Goal: Information Seeking & Learning: Learn about a topic

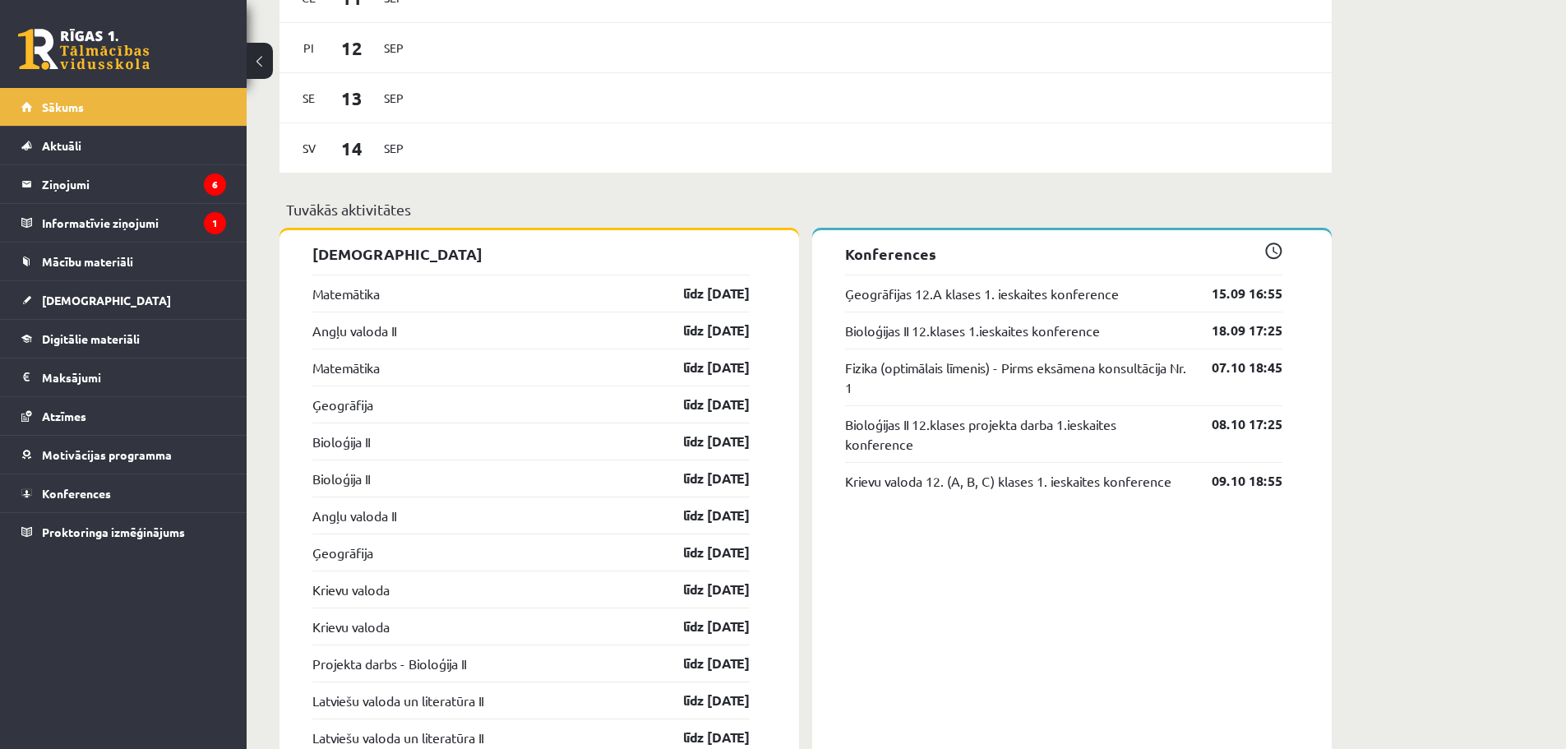
scroll to position [1233, 0]
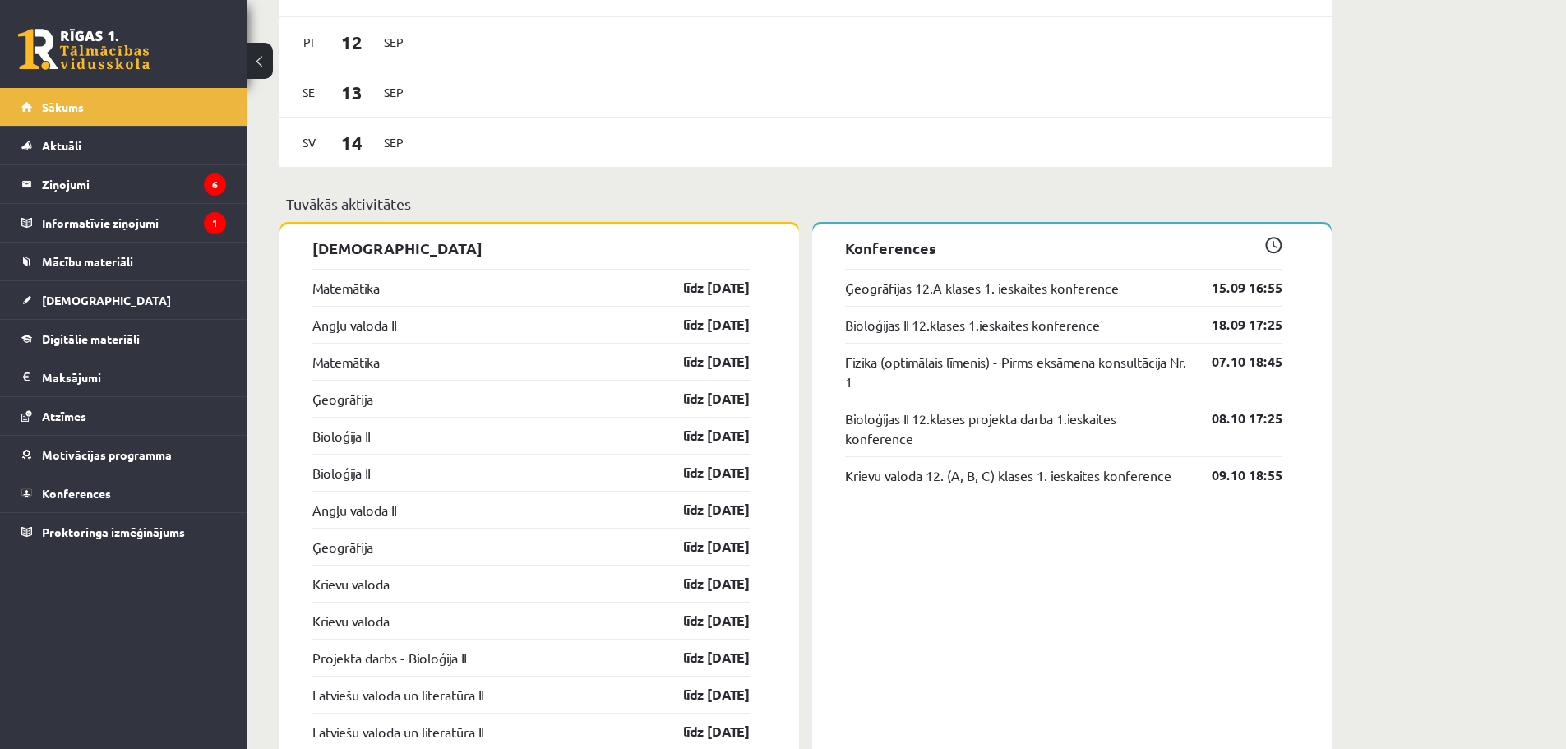
click at [700, 394] on link "līdz [DATE]" at bounding box center [701, 399] width 95 height 20
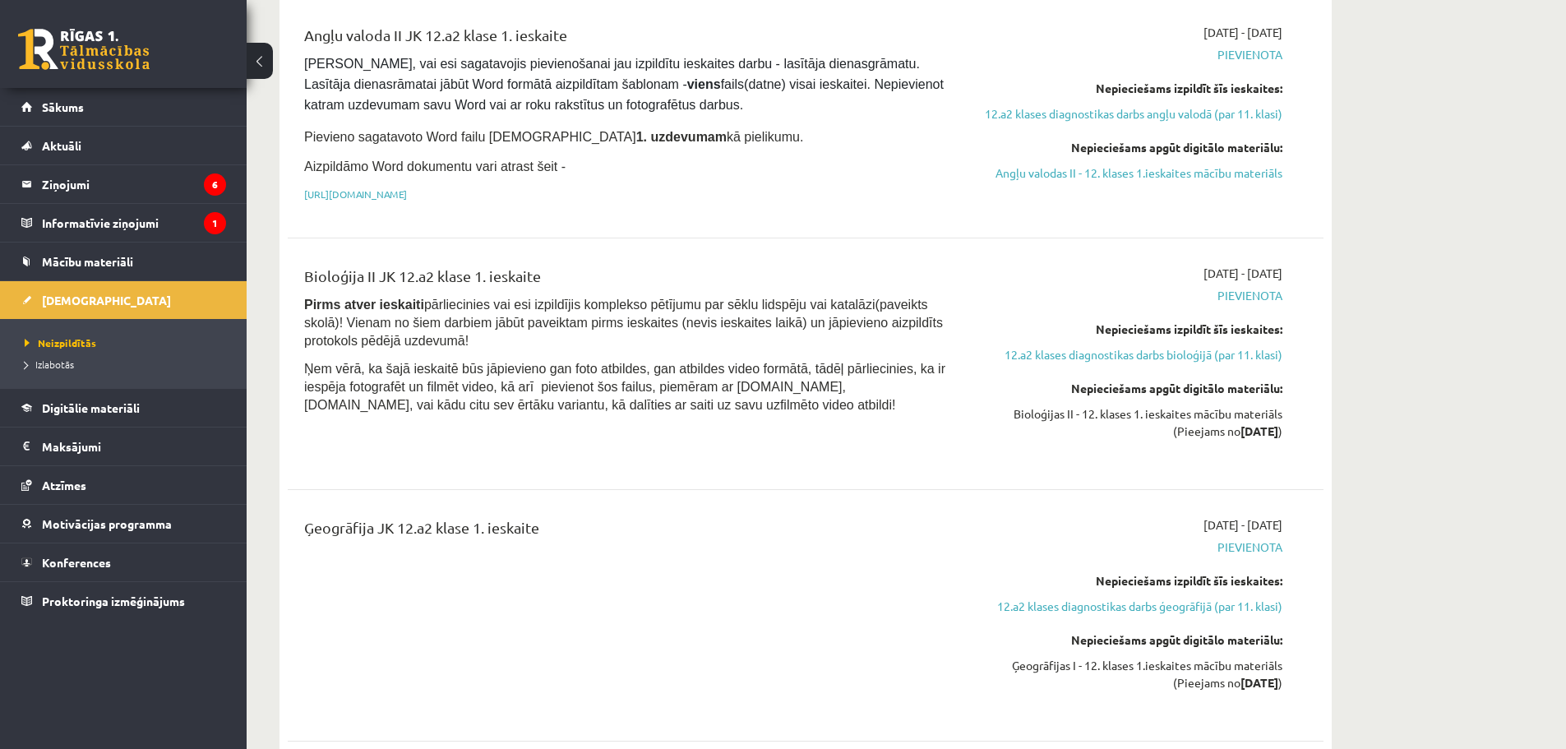
scroll to position [1398, 0]
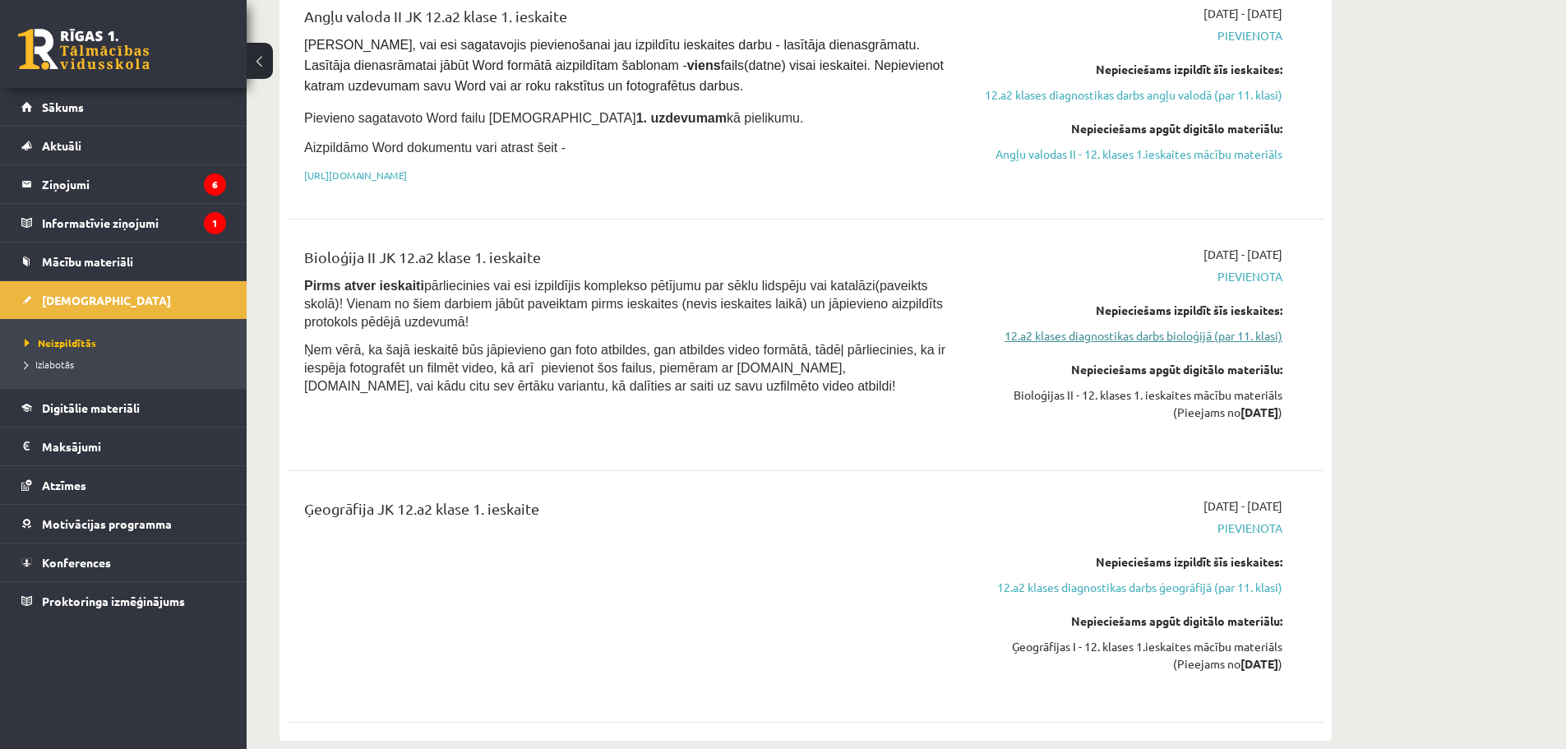
click at [1136, 327] on link "12.a2 klases diagnostikas darbs bioloģijā (par 11. klasi)" at bounding box center [1128, 335] width 310 height 17
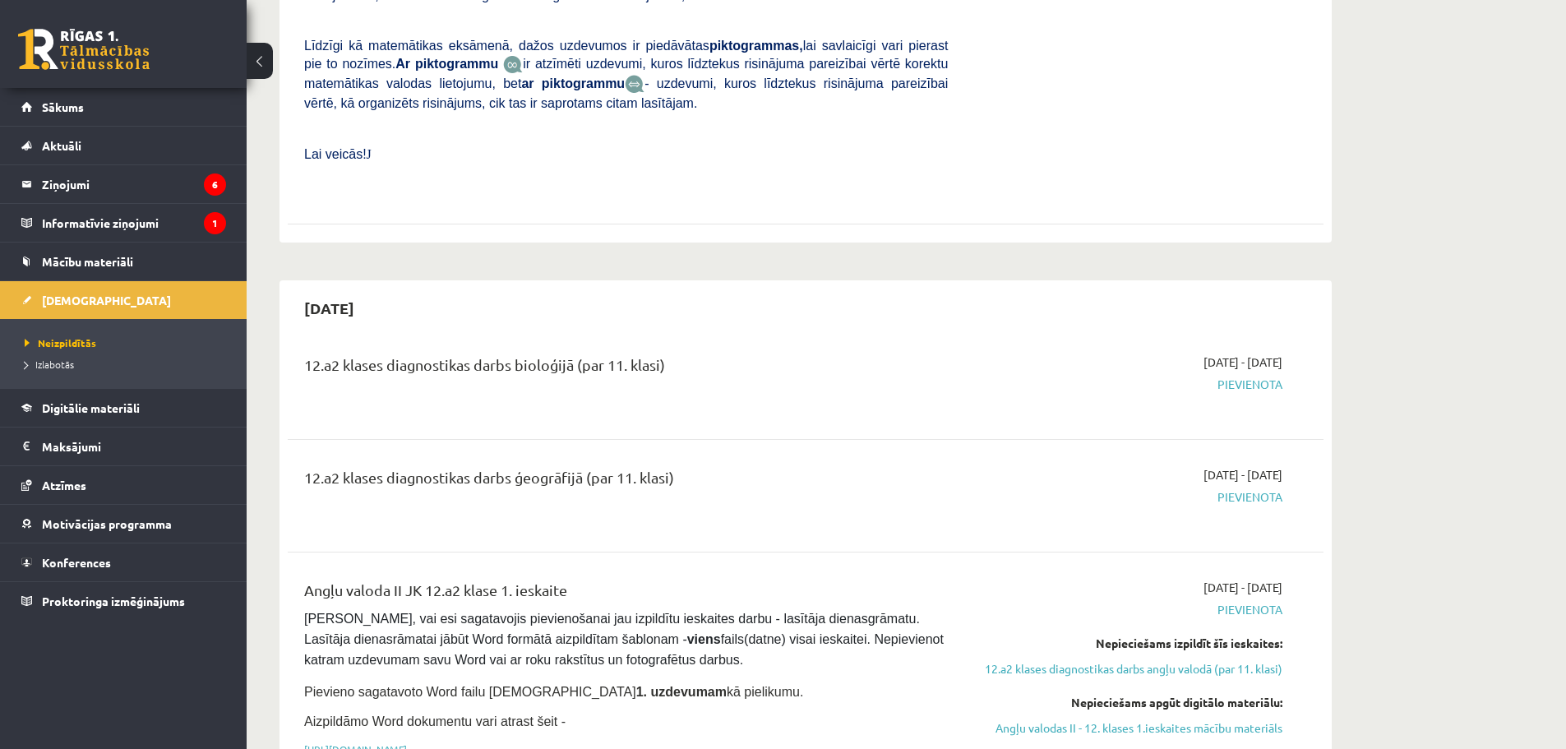
scroll to position [795, 0]
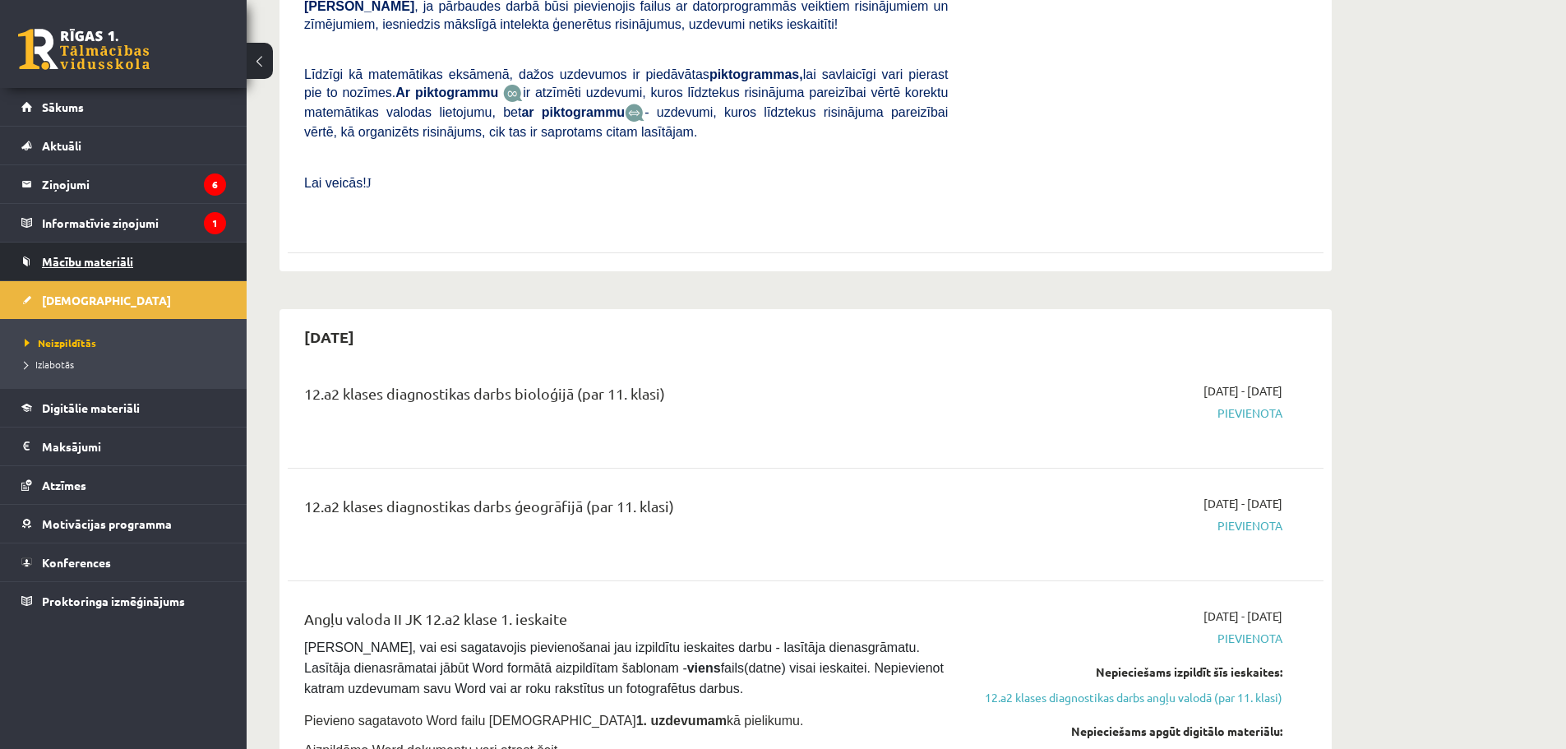
click at [121, 256] on span "Mācību materiāli" at bounding box center [87, 261] width 91 height 15
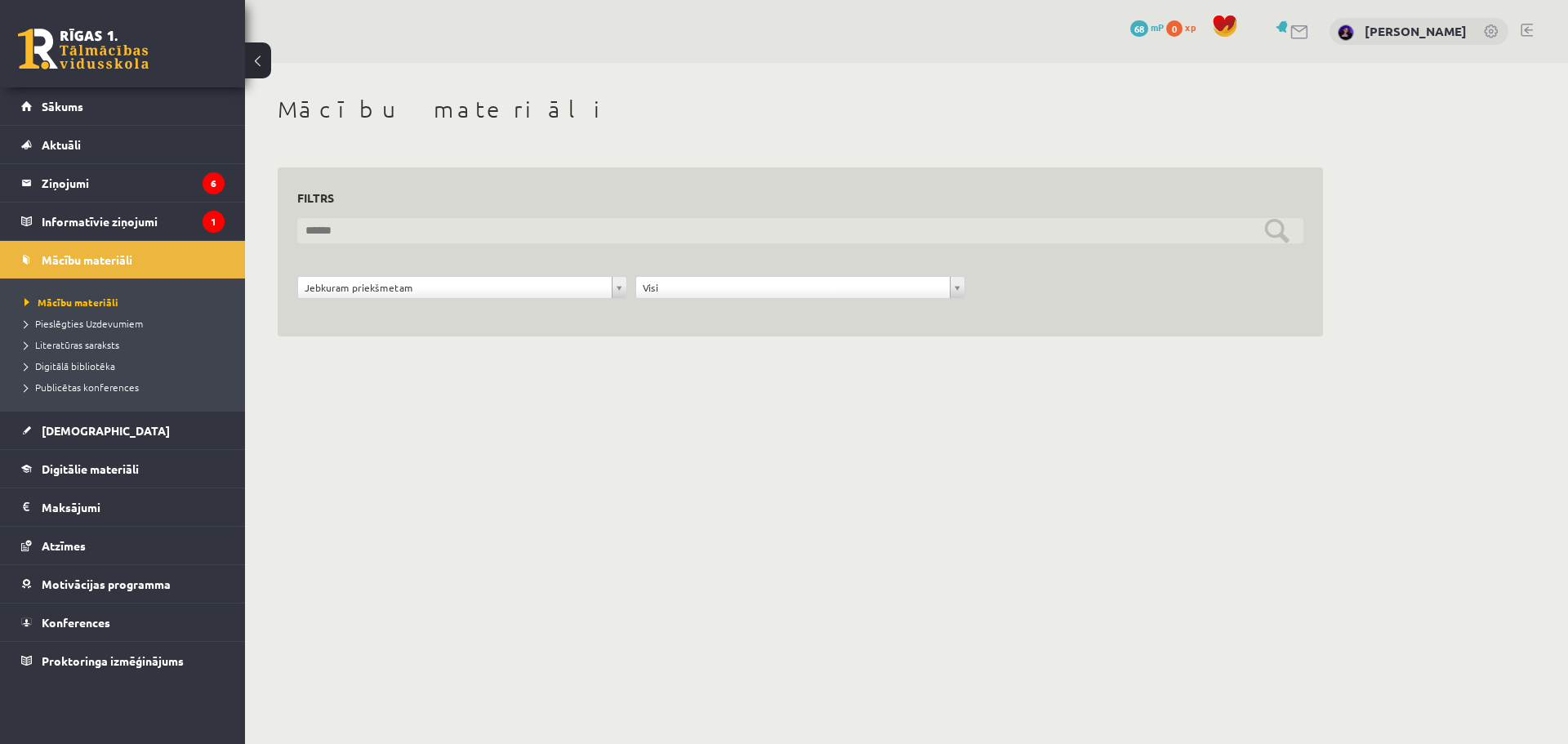
click at [1225, 232] on input "text" at bounding box center [800, 229] width 1007 height 25
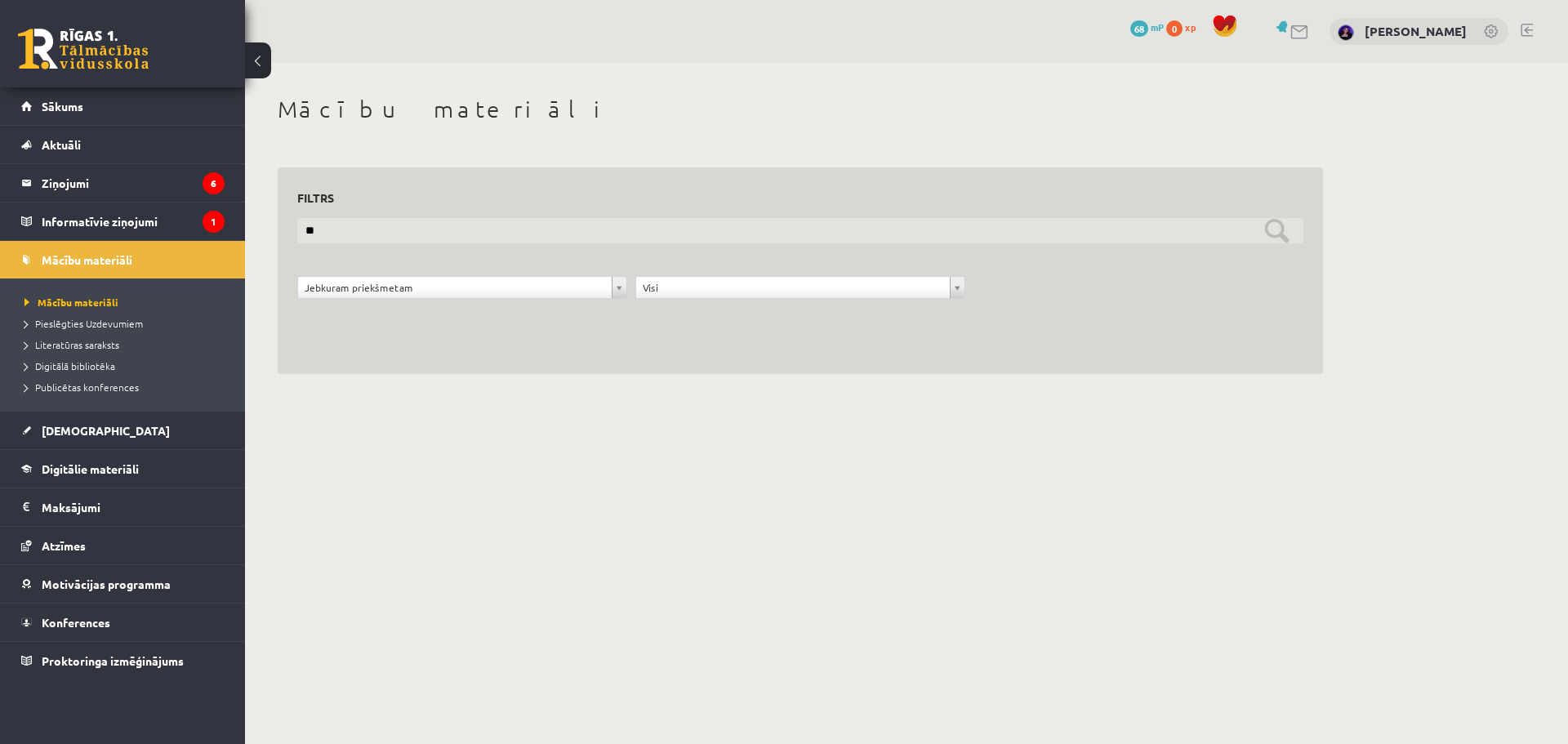
type input "*"
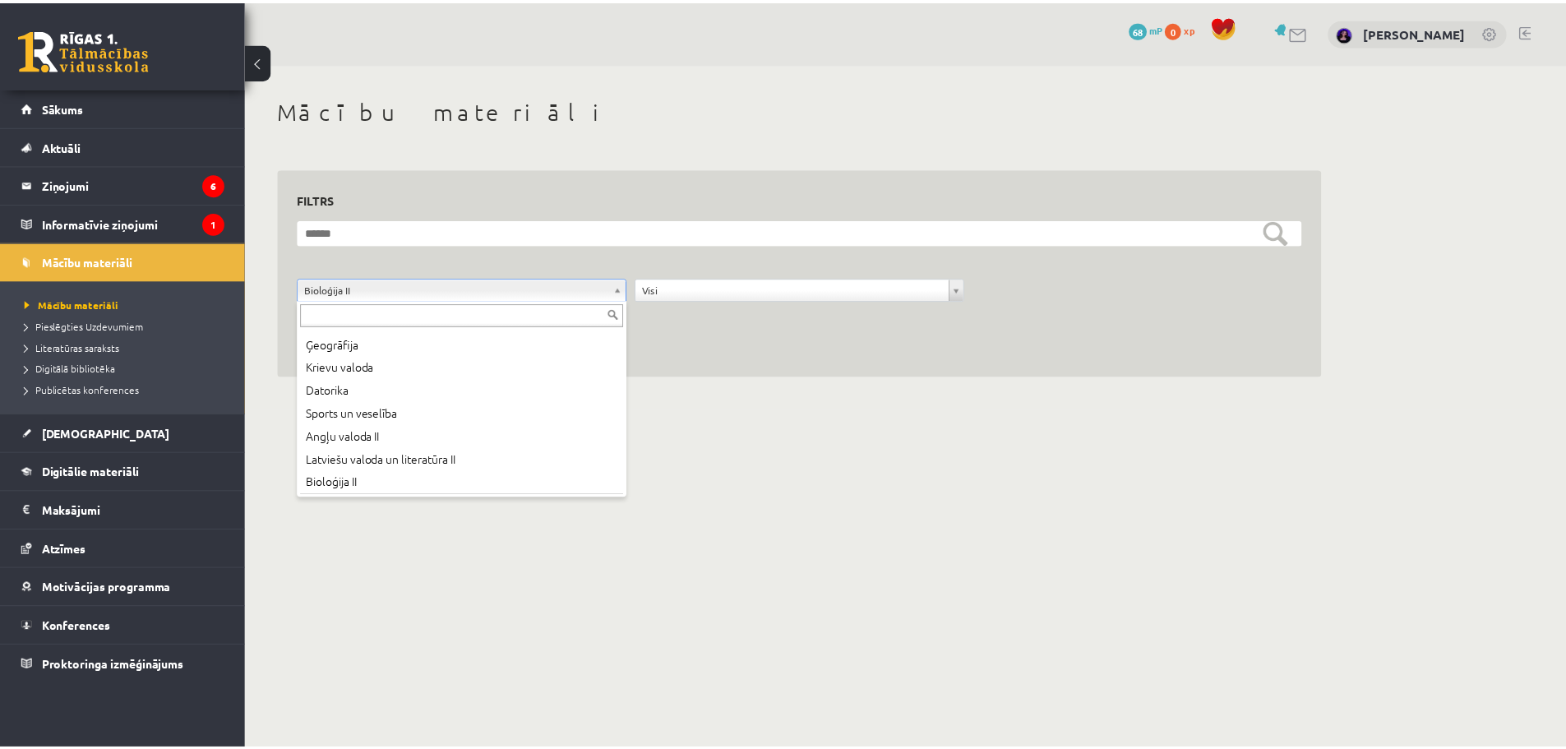
scroll to position [89, 0]
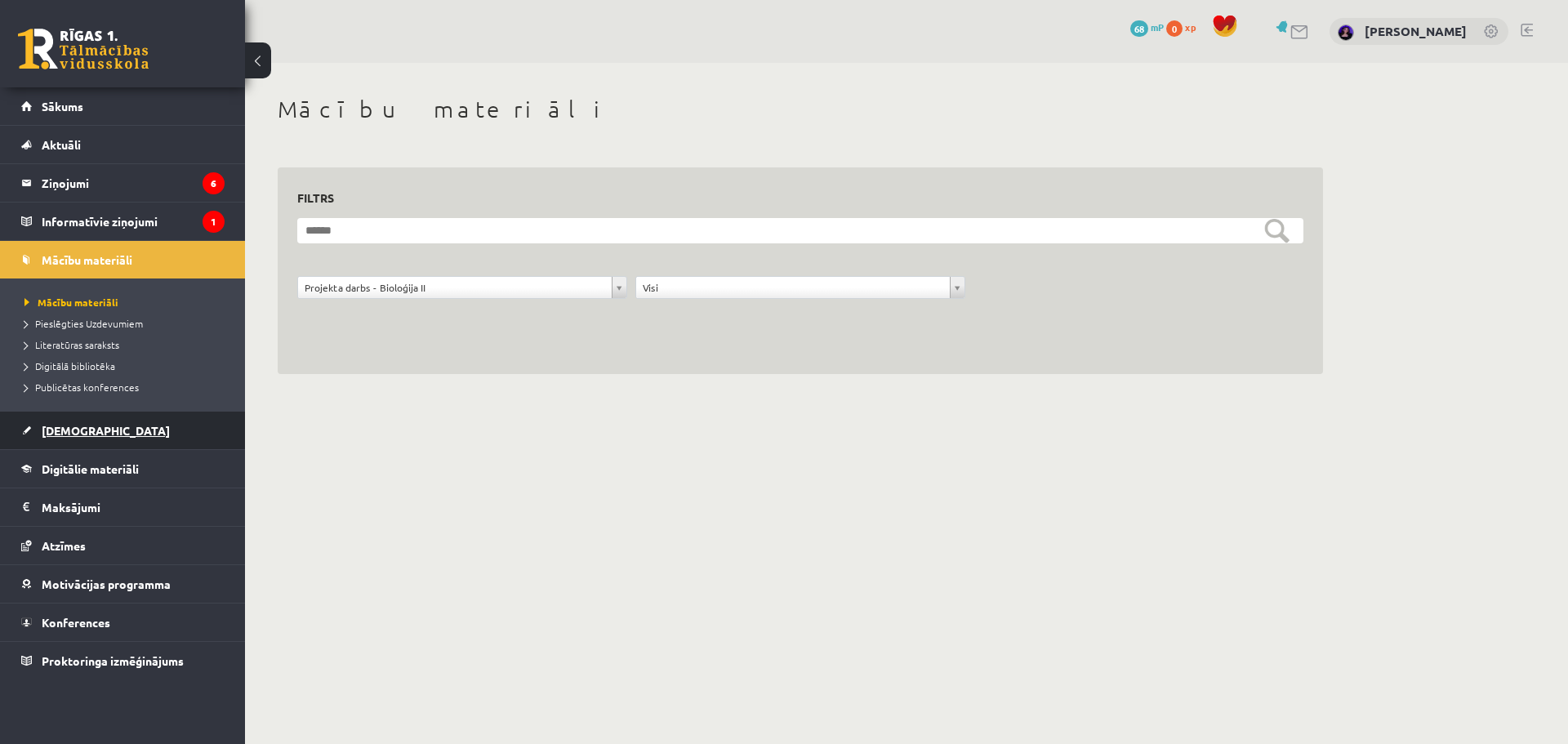
click at [82, 429] on span "[DEMOGRAPHIC_DATA]" at bounding box center [105, 430] width 128 height 15
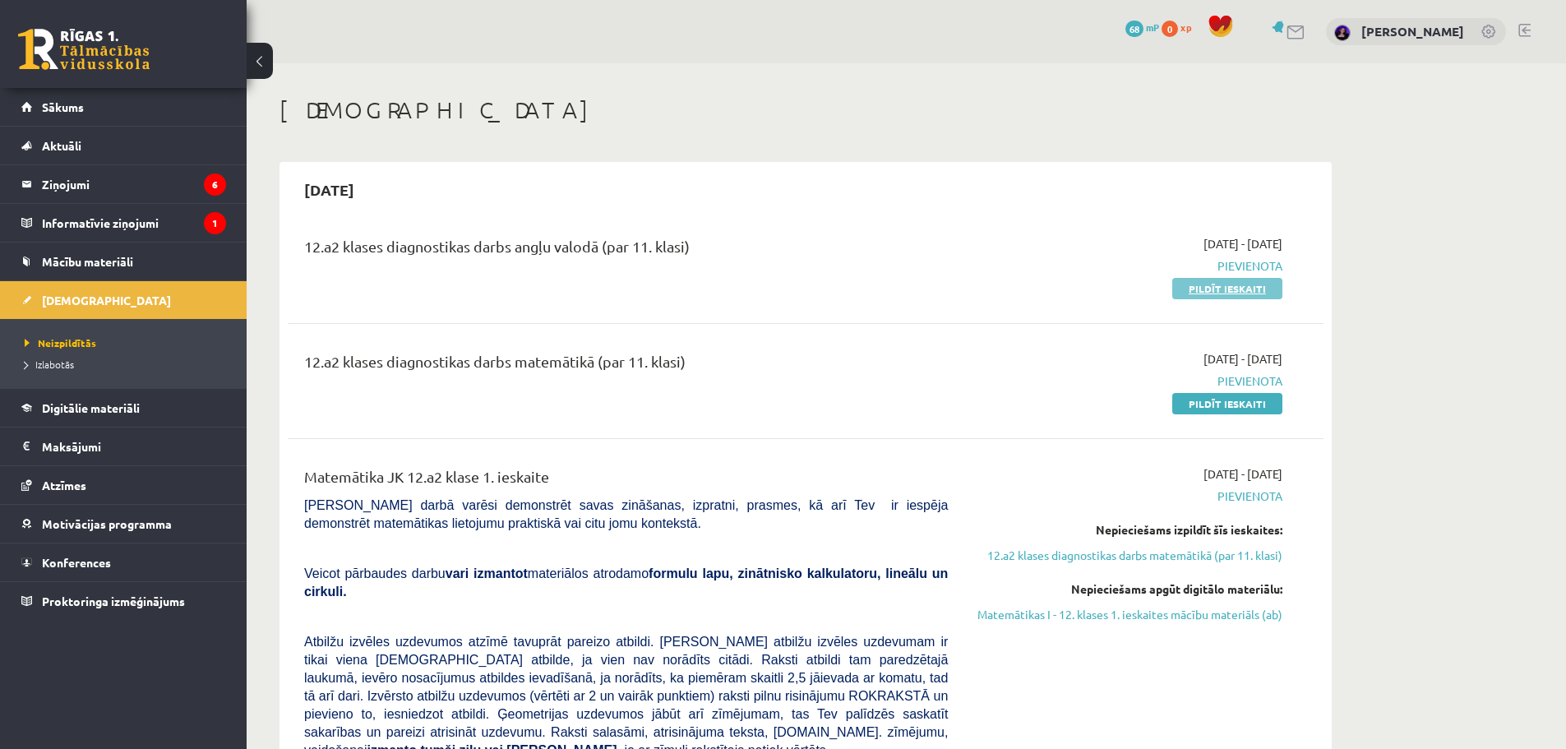
click at [1218, 287] on link "Pildīt ieskaiti" at bounding box center [1227, 288] width 110 height 21
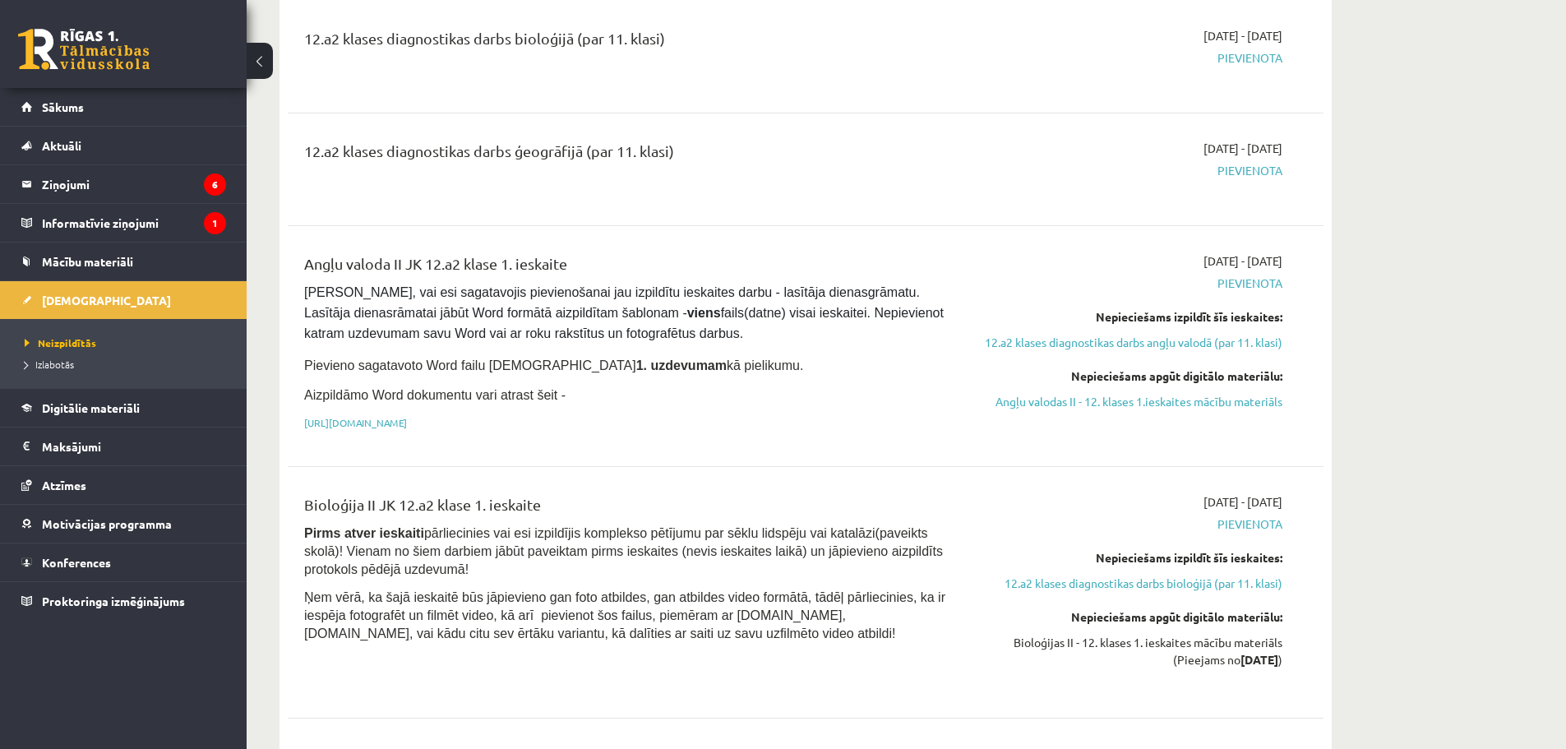
scroll to position [1151, 0]
click at [1126, 574] on link "12.a2 klases diagnostikas darbs bioloģijā (par 11. klasi)" at bounding box center [1128, 582] width 310 height 17
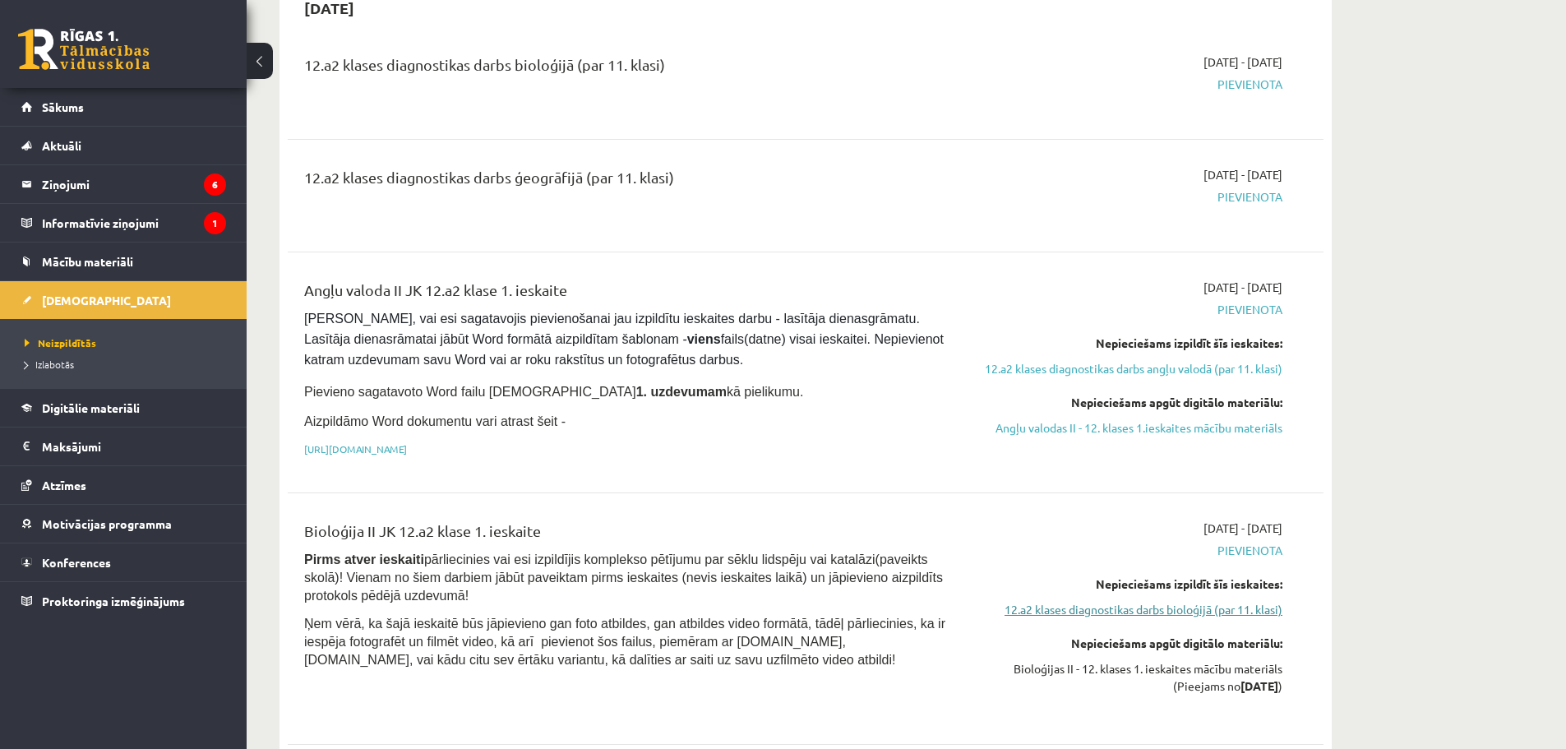
click at [1061, 601] on link "12.a2 klases diagnostikas darbs bioloģijā (par 11. klasi)" at bounding box center [1128, 609] width 310 height 17
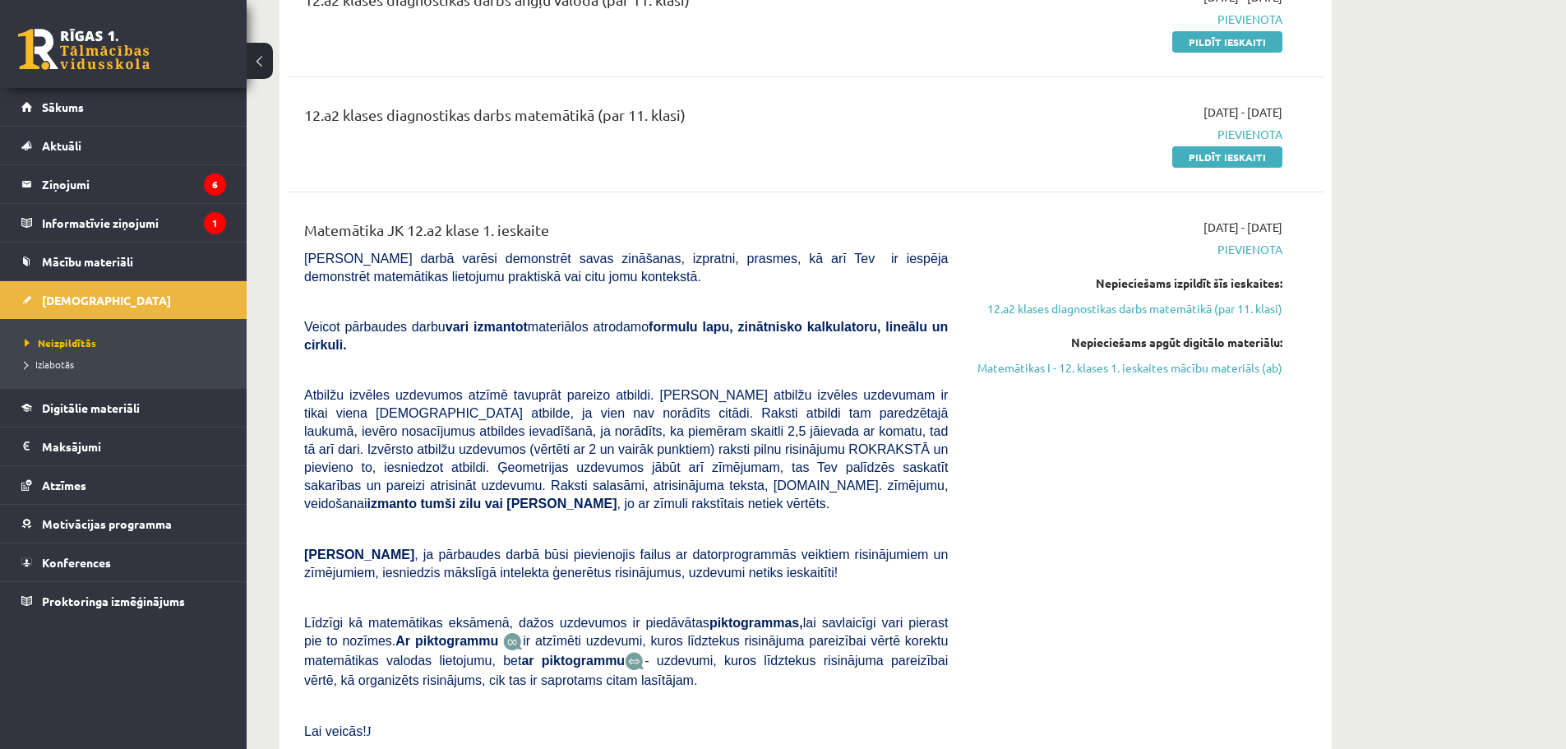
scroll to position [0, 0]
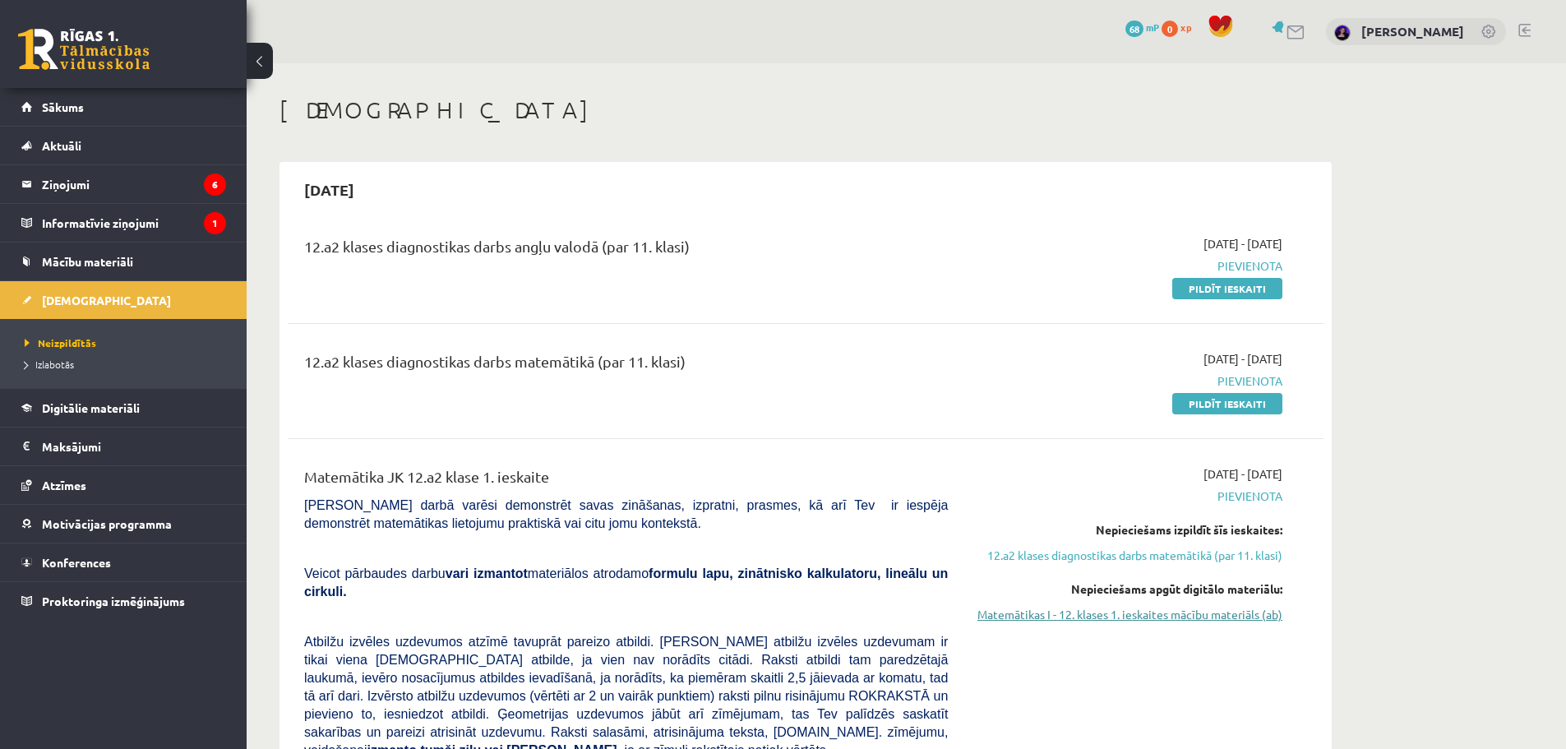
click at [1166, 610] on link "Matemātikas I - 12. klases 1. ieskaites mācību materiāls (ab)" at bounding box center [1128, 614] width 310 height 17
click at [122, 261] on span "Mācību materiāli" at bounding box center [87, 261] width 91 height 15
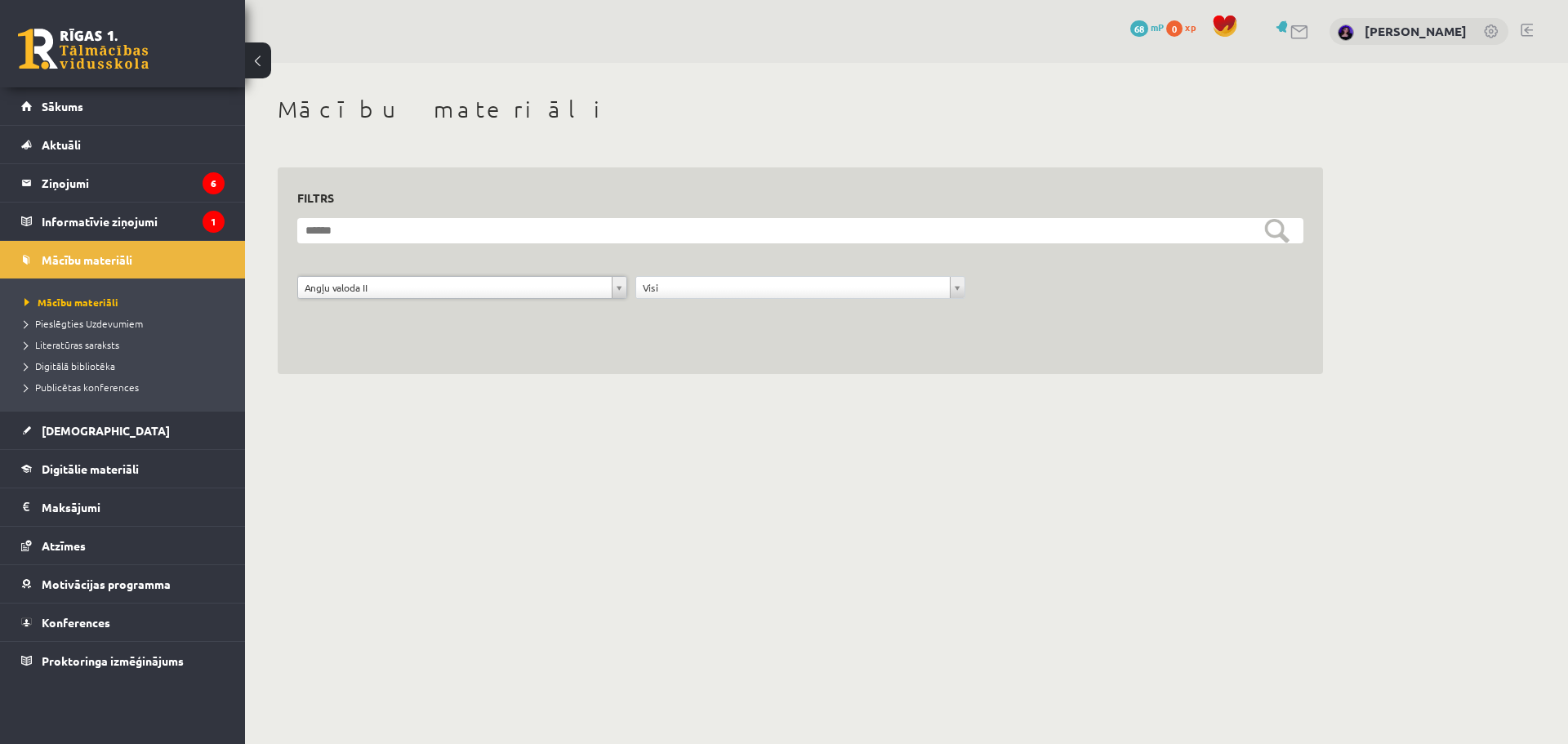
scroll to position [20, 0]
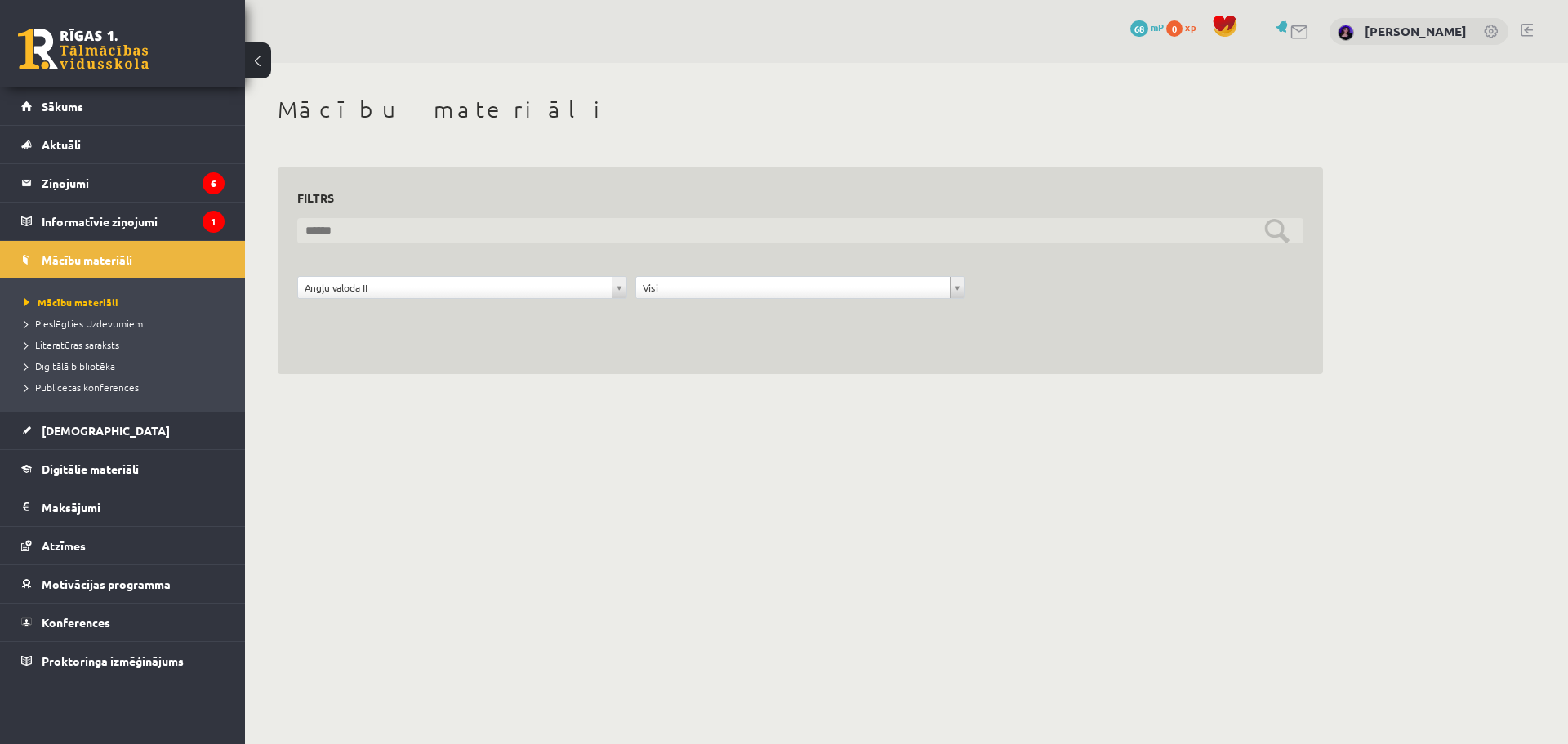
click at [387, 224] on input "text" at bounding box center [800, 229] width 1007 height 25
type input "**********"
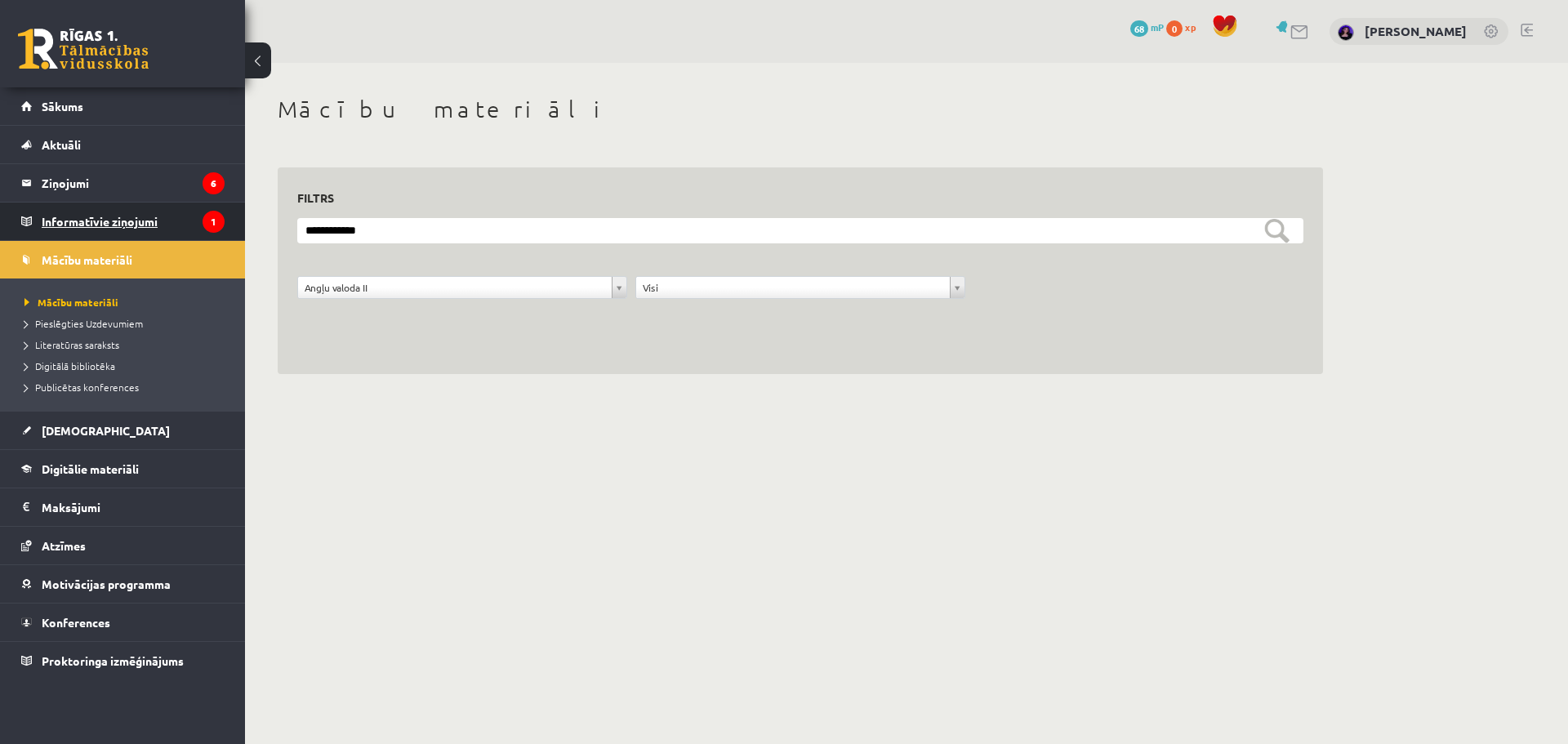
click at [110, 218] on legend "Informatīvie ziņojumi 1" at bounding box center [133, 222] width 183 height 38
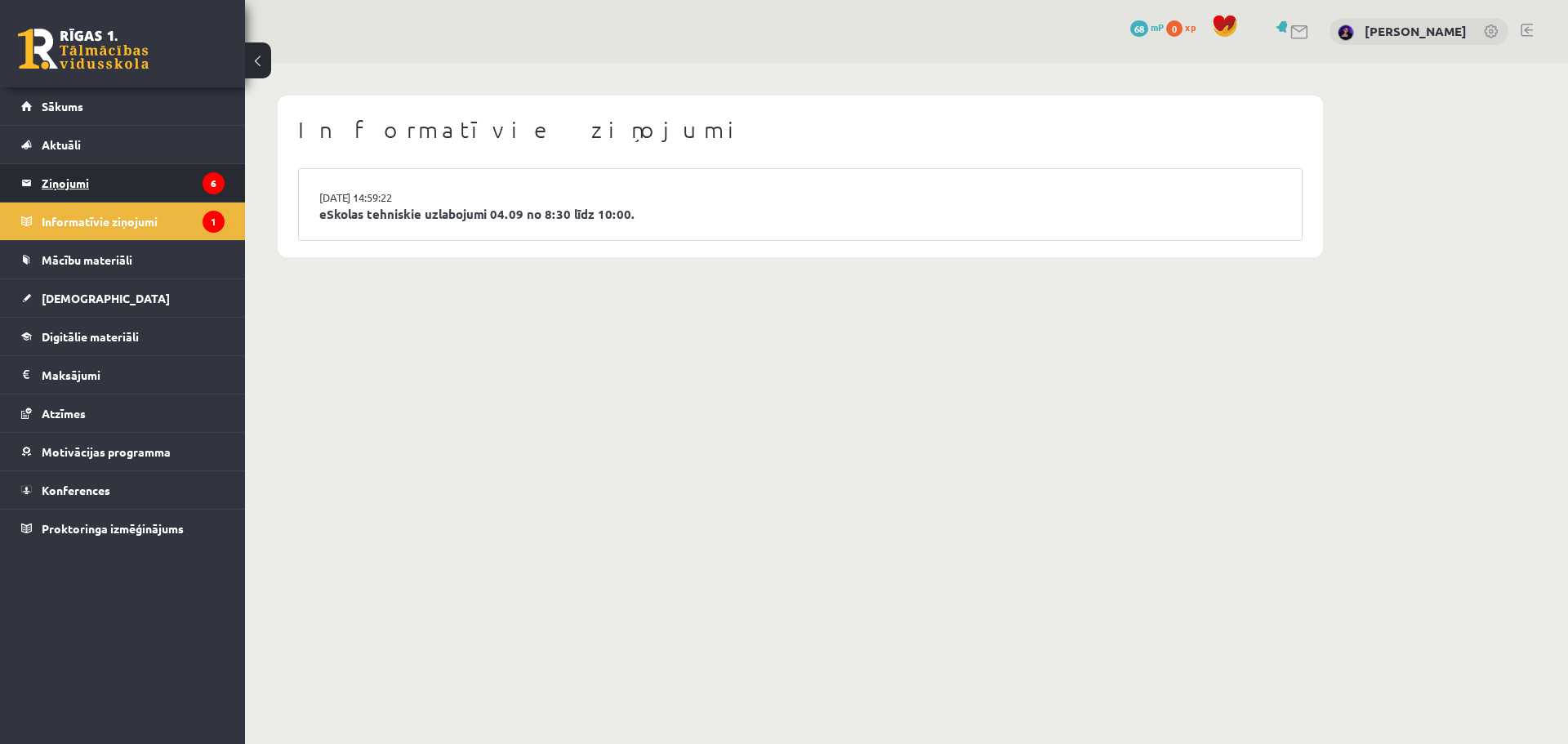
click at [71, 182] on legend "Ziņojumi 6" at bounding box center [133, 183] width 183 height 38
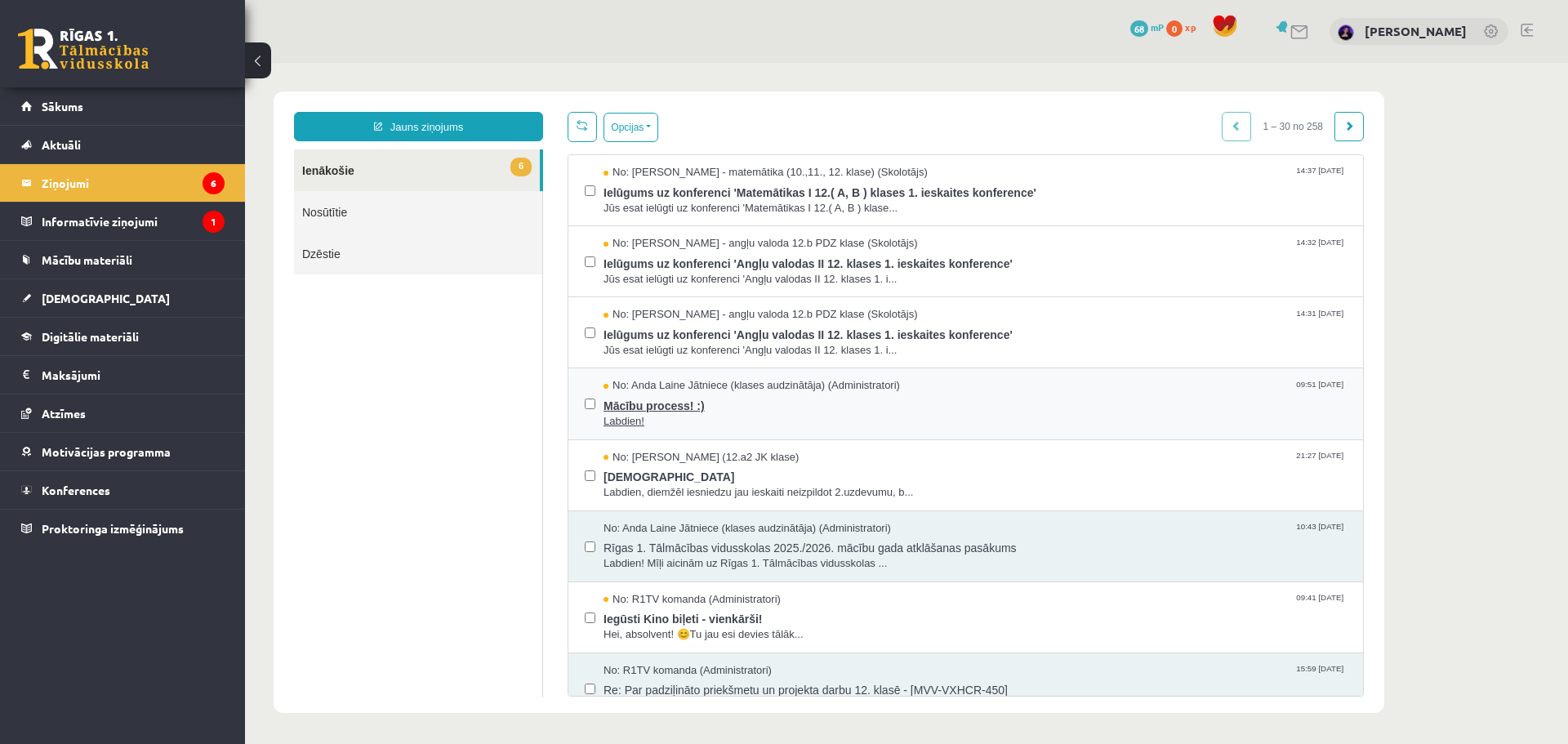
click at [635, 401] on span "Mācību process! :)" at bounding box center [976, 403] width 743 height 21
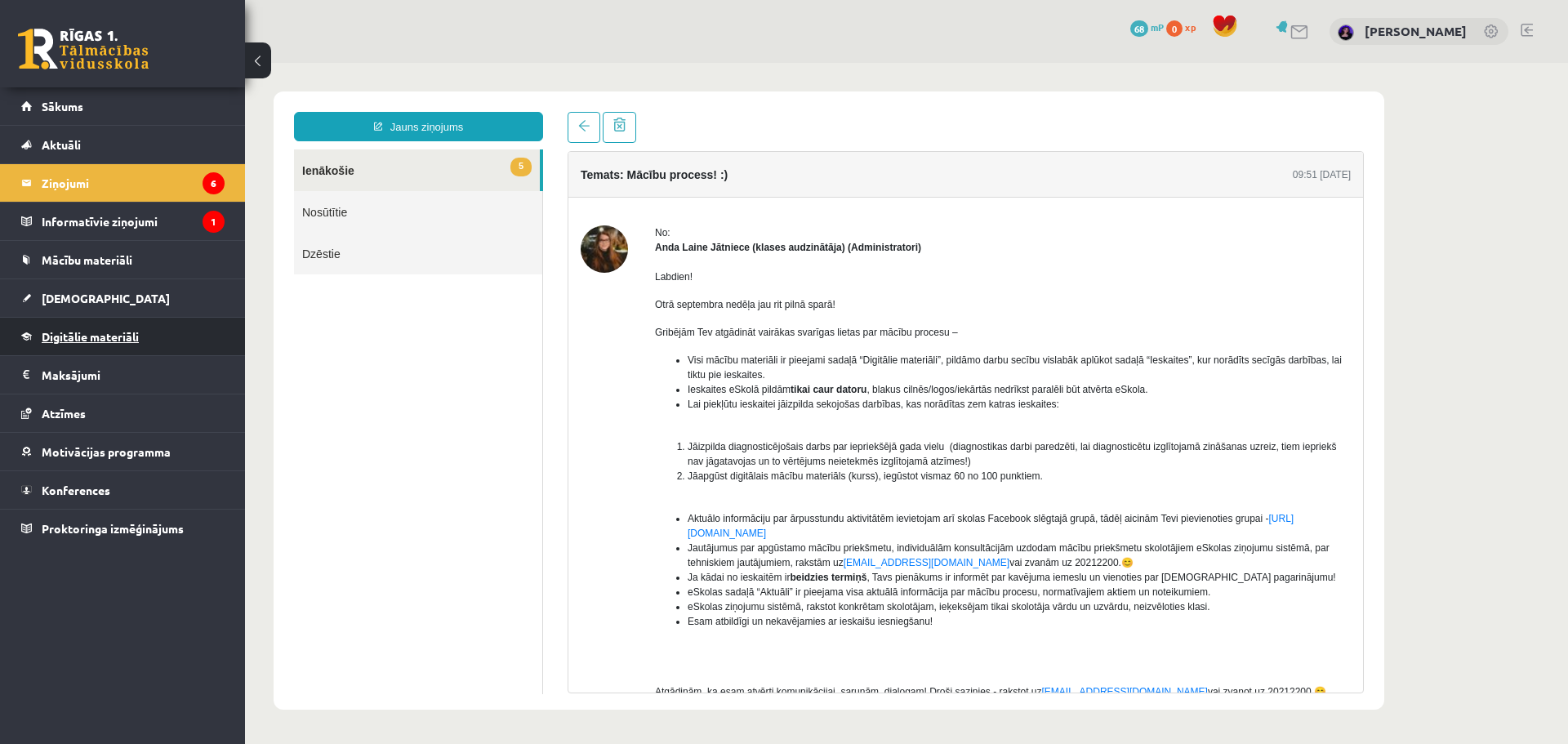
click at [52, 333] on span "Digitālie materiāli" at bounding box center [90, 336] width 97 height 15
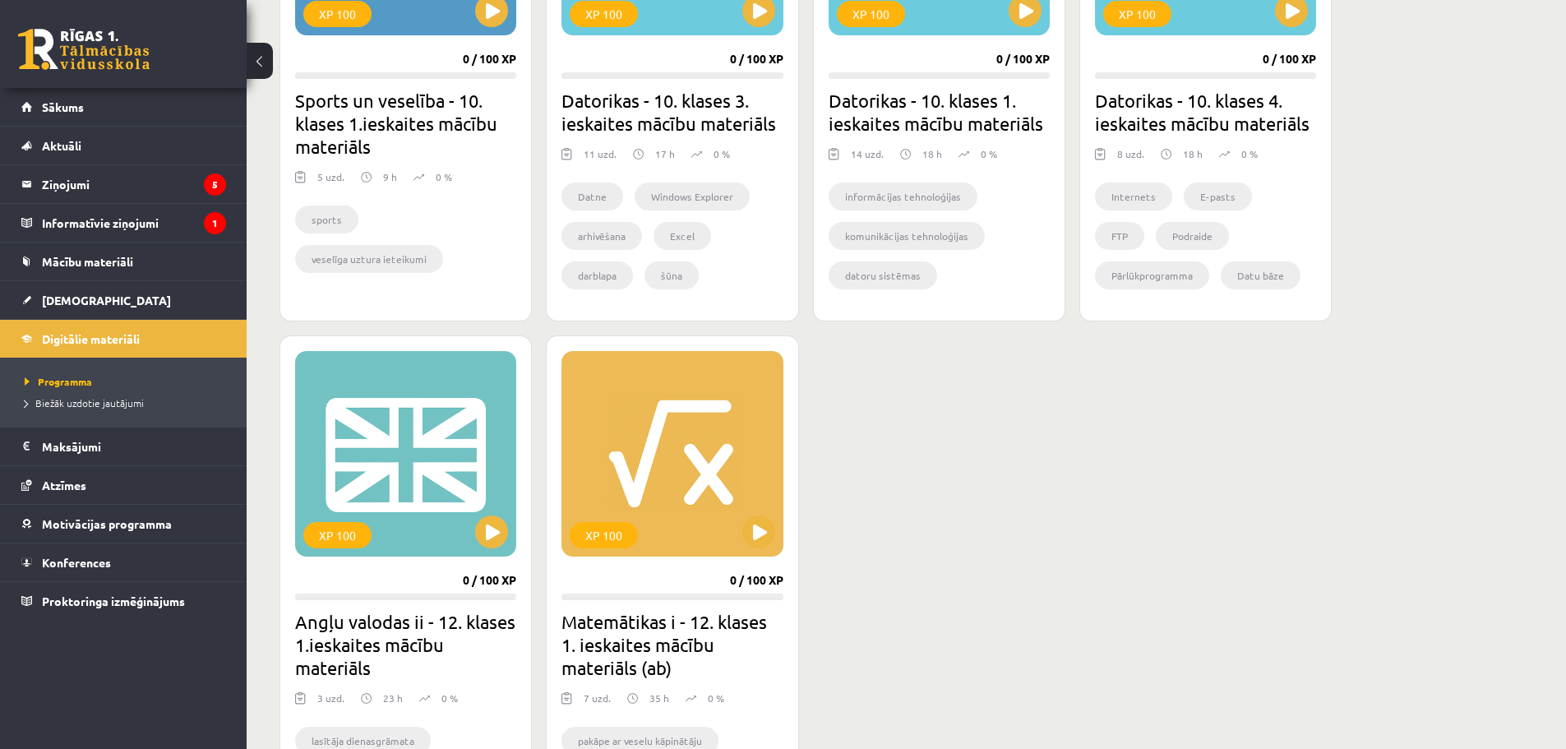
scroll to position [1418, 0]
